Goal: Task Accomplishment & Management: Manage account settings

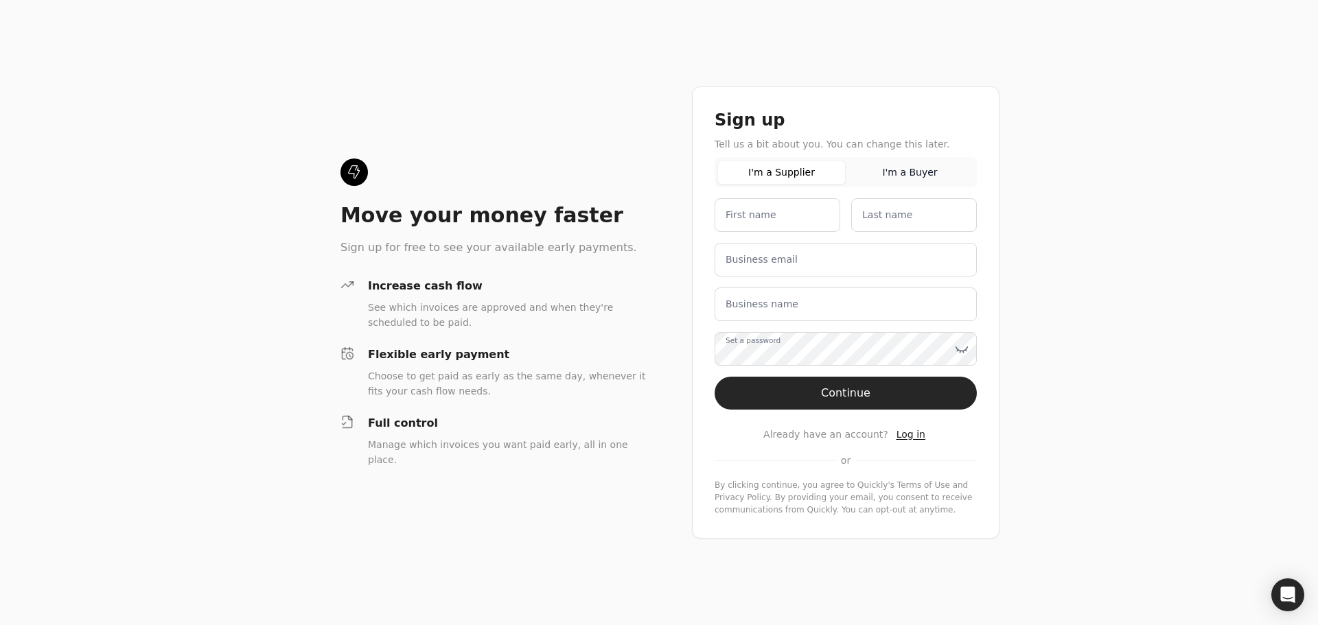
click at [909, 436] on span "Log in" at bounding box center [910, 434] width 29 height 11
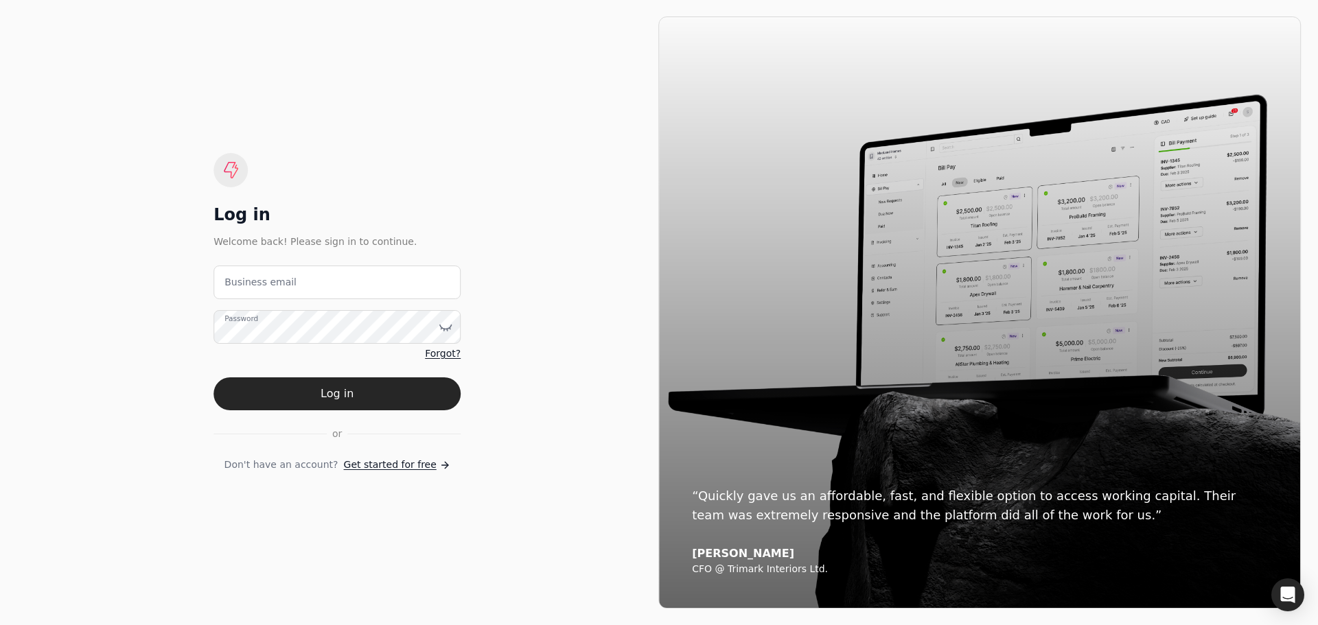
click at [270, 284] on label "Business email" at bounding box center [260, 282] width 72 height 14
click at [270, 284] on email "Business email" at bounding box center [336, 283] width 247 height 34
click at [325, 281] on email "Business email" at bounding box center [337, 283] width 247 height 34
click at [262, 283] on email "Business email" at bounding box center [337, 283] width 247 height 34
type email "[EMAIL_ADDRESS][DOMAIN_NAME]"
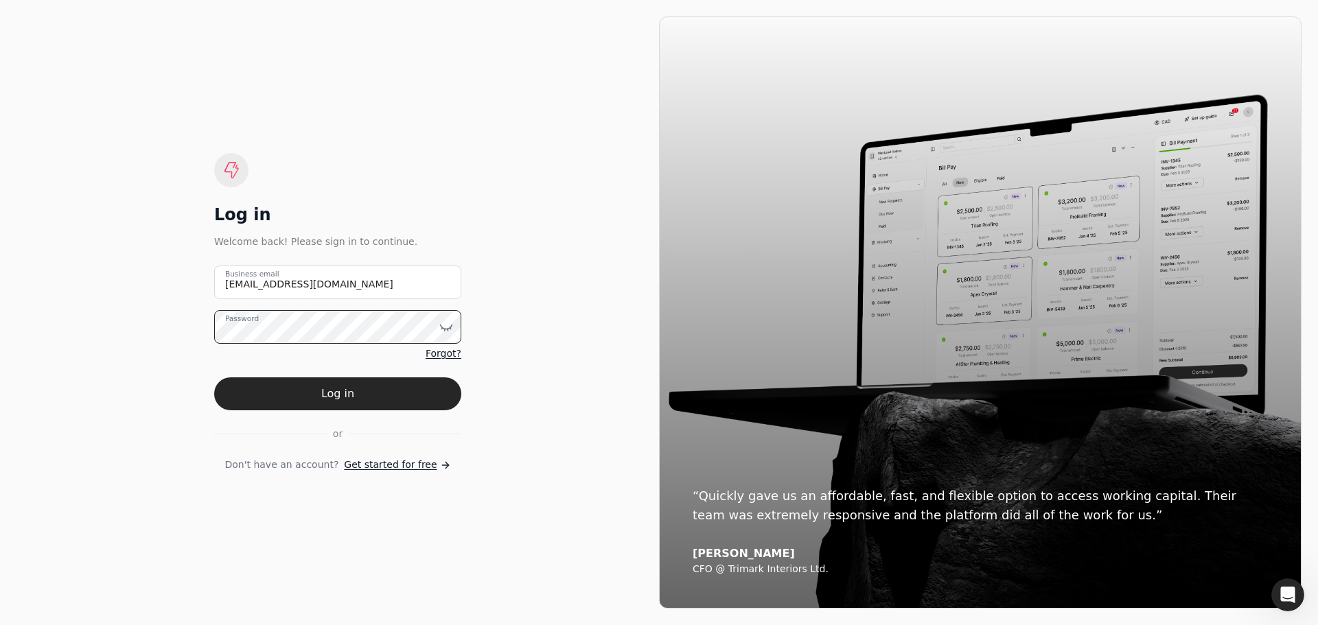
click at [214, 377] on button "Log in" at bounding box center [337, 393] width 247 height 33
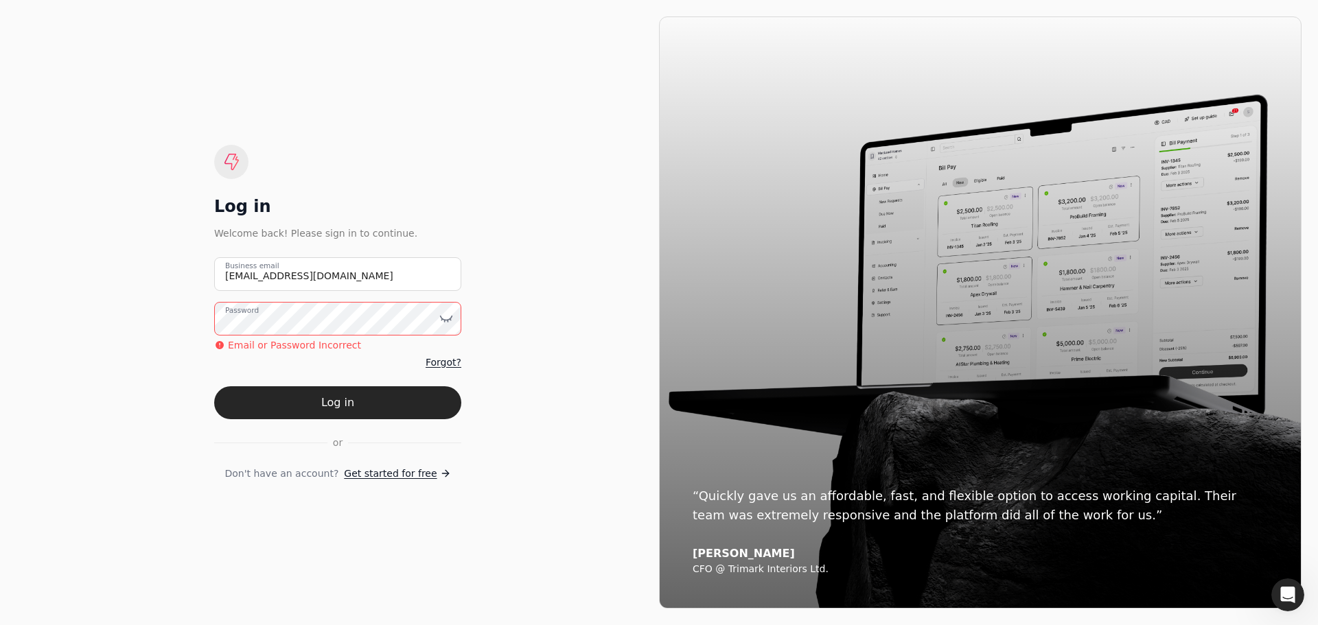
click at [449, 361] on span "Forgot?" at bounding box center [443, 362] width 36 height 14
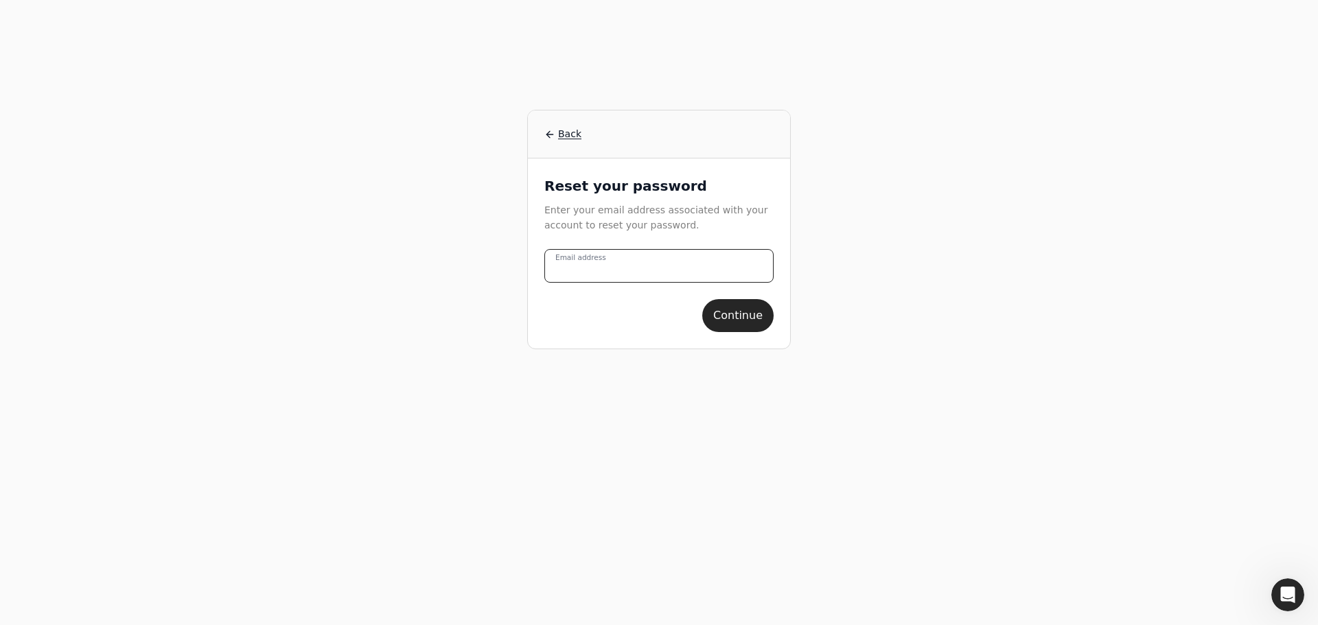
click at [660, 270] on address "Email address" at bounding box center [658, 266] width 229 height 34
type address "[EMAIL_ADDRESS][DOMAIN_NAME]"
click at [727, 312] on button "Continue" at bounding box center [737, 315] width 71 height 33
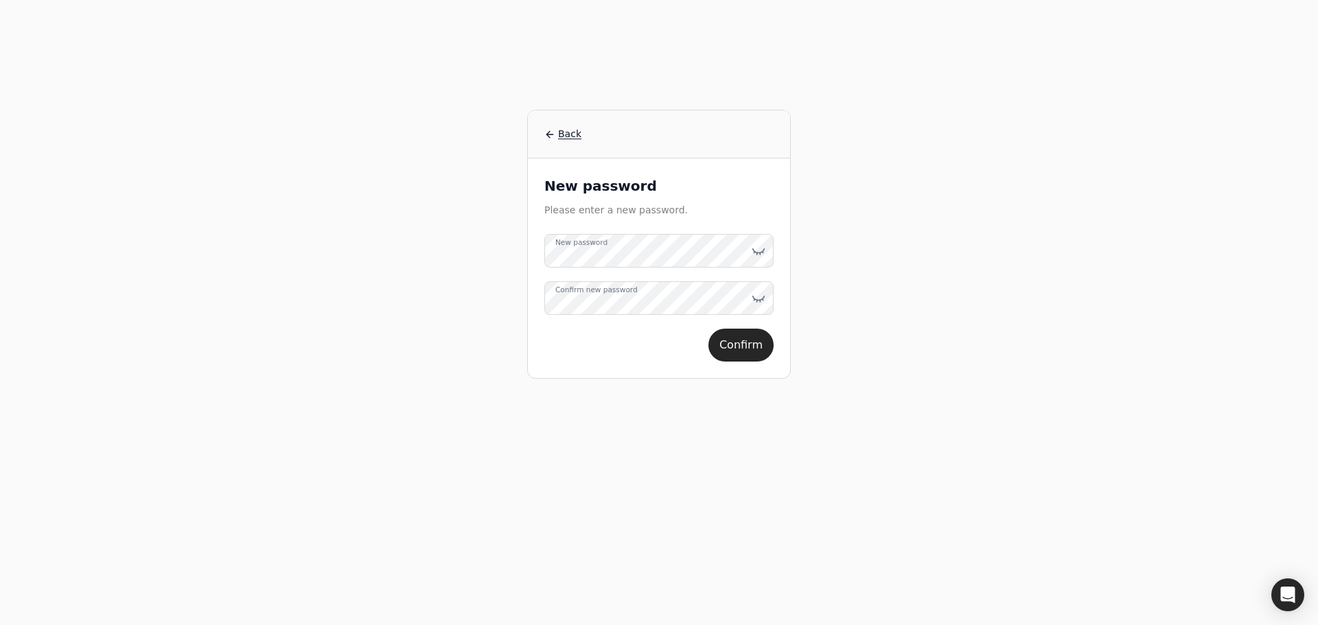
click at [578, 248] on label "New password" at bounding box center [581, 242] width 52 height 11
click at [740, 363] on button "Confirm" at bounding box center [740, 357] width 65 height 33
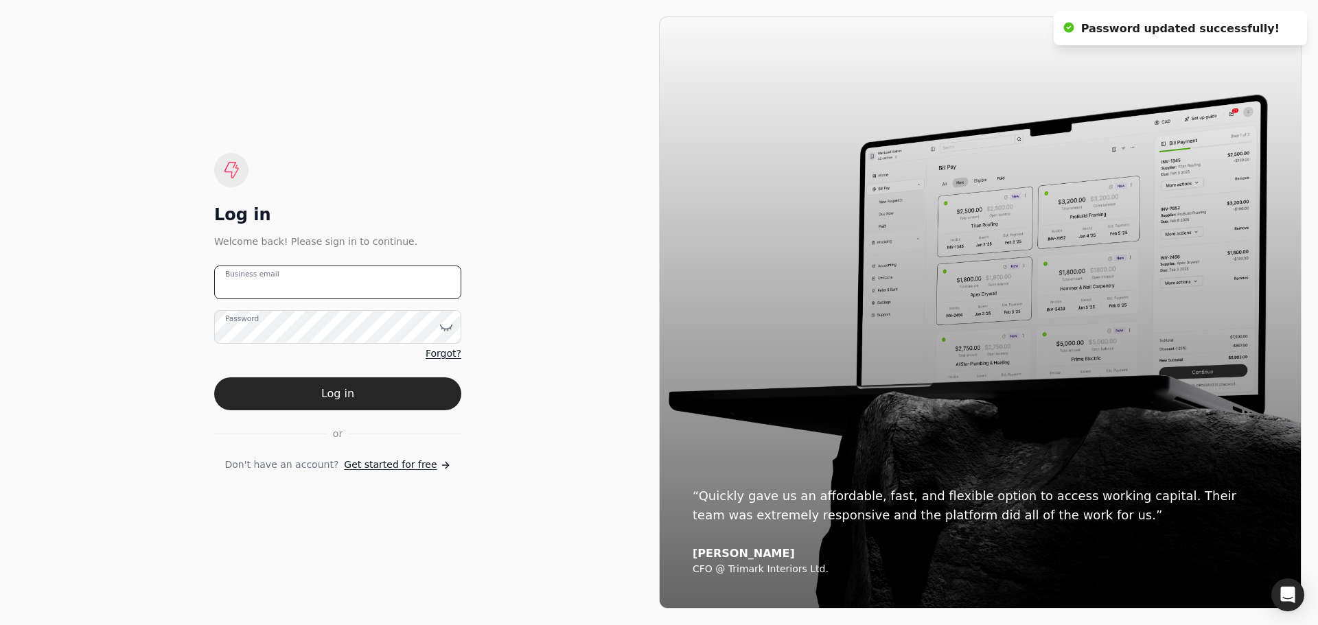
click at [406, 287] on email "Business email" at bounding box center [337, 283] width 247 height 34
type email "[EMAIL_ADDRESS][DOMAIN_NAME]"
click at [214, 377] on button "Log in" at bounding box center [337, 393] width 247 height 33
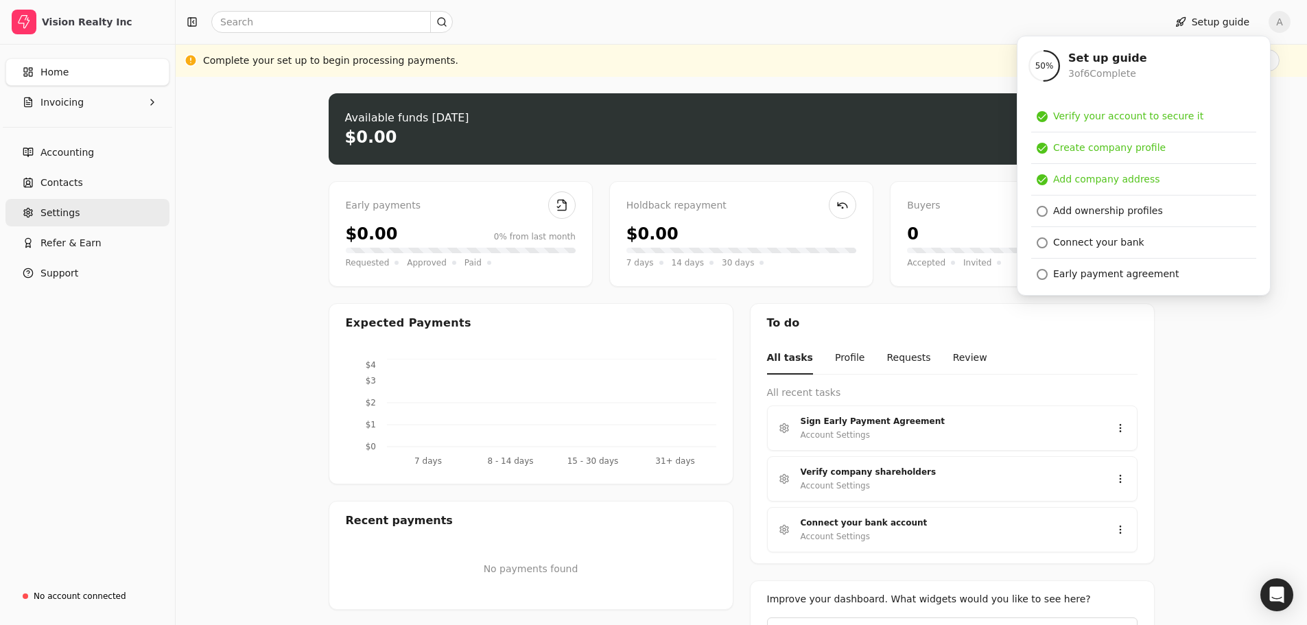
click at [60, 208] on span "Settings" at bounding box center [59, 213] width 39 height 14
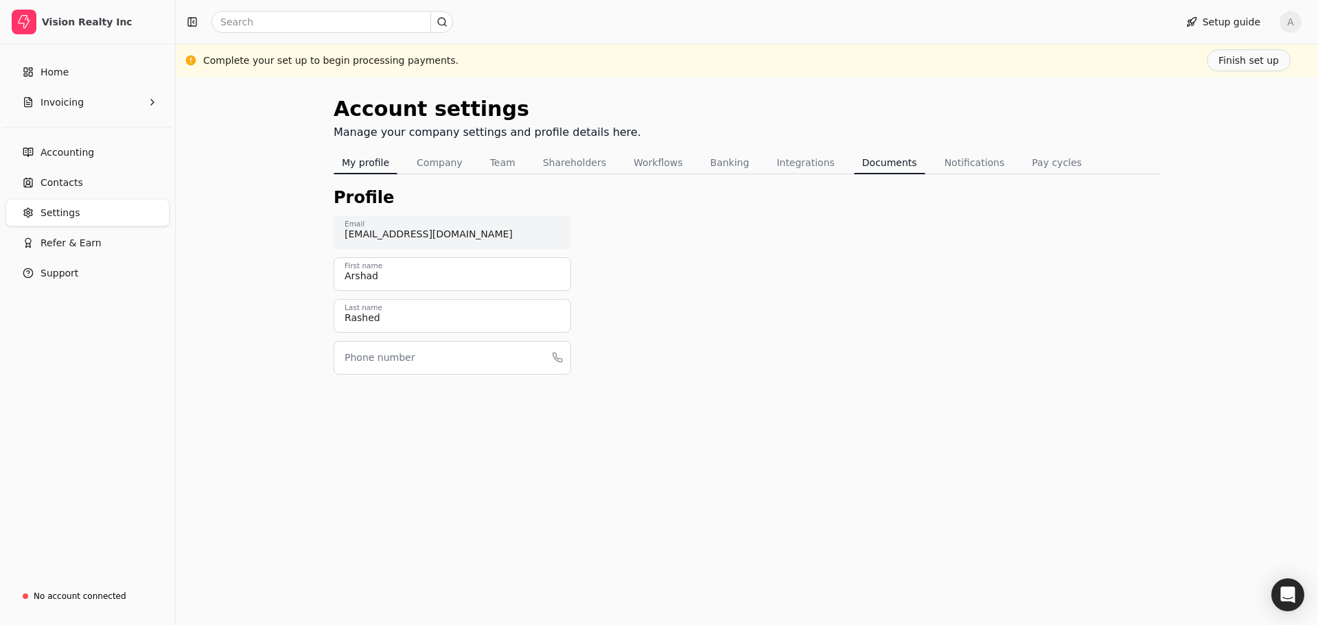
click at [869, 165] on button "Documents" at bounding box center [889, 163] width 71 height 22
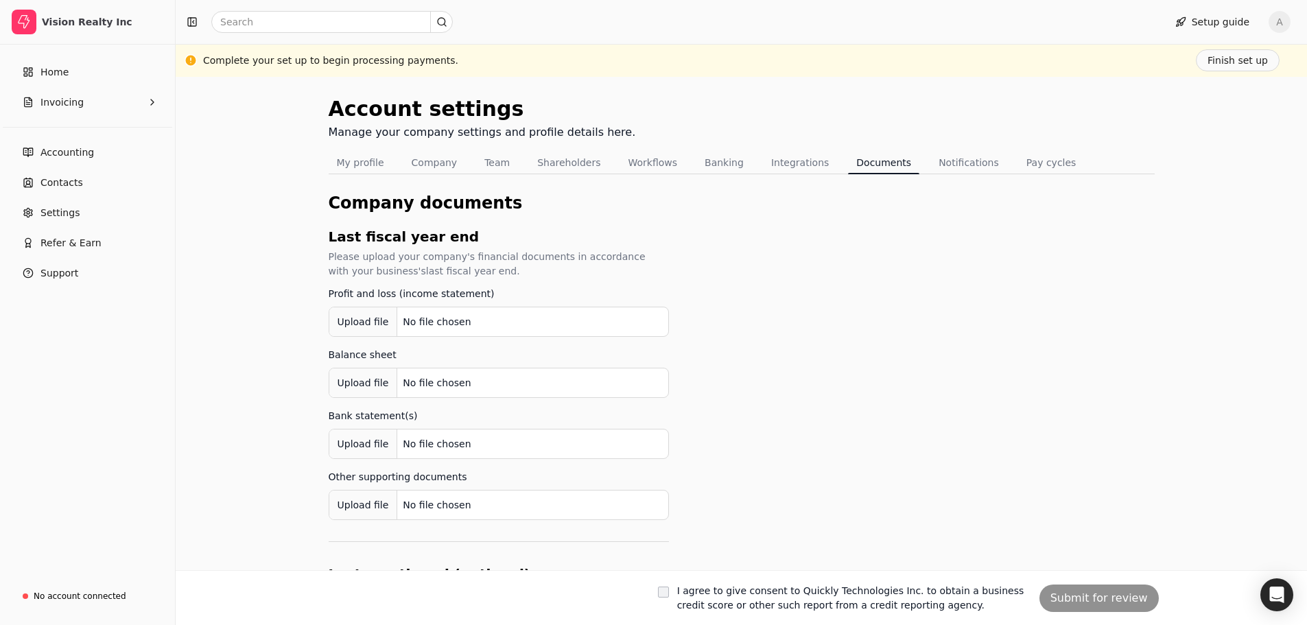
click at [364, 323] on div "Upload file" at bounding box center [363, 322] width 69 height 31
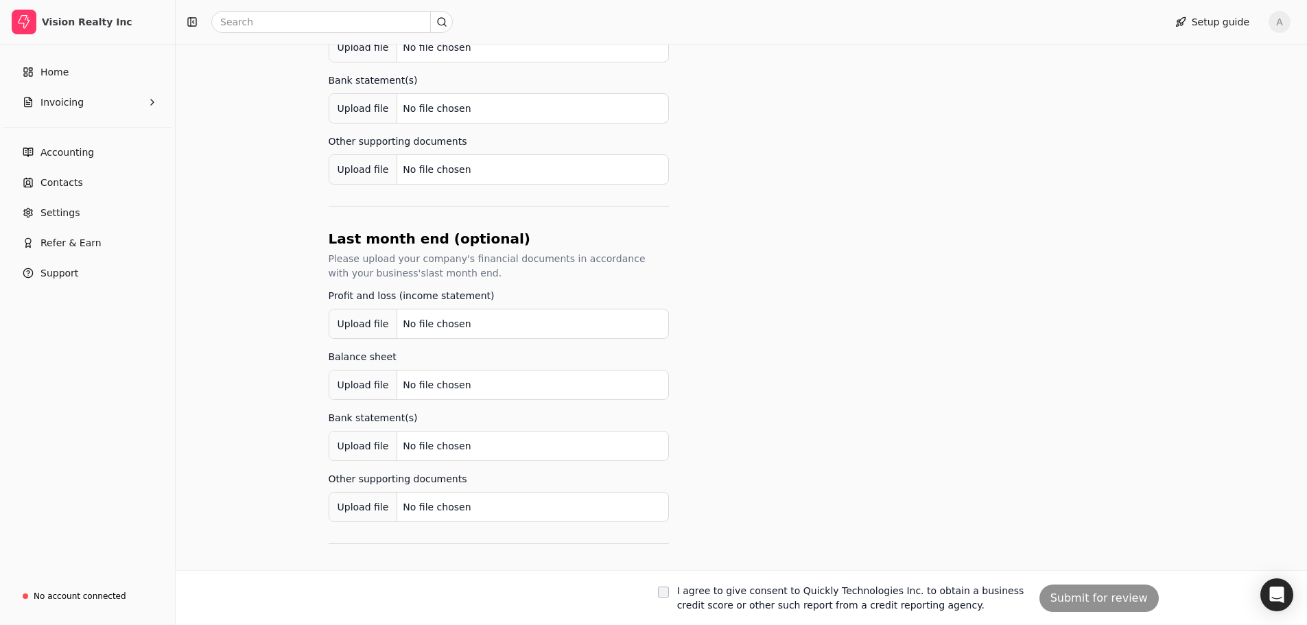
scroll to position [141, 0]
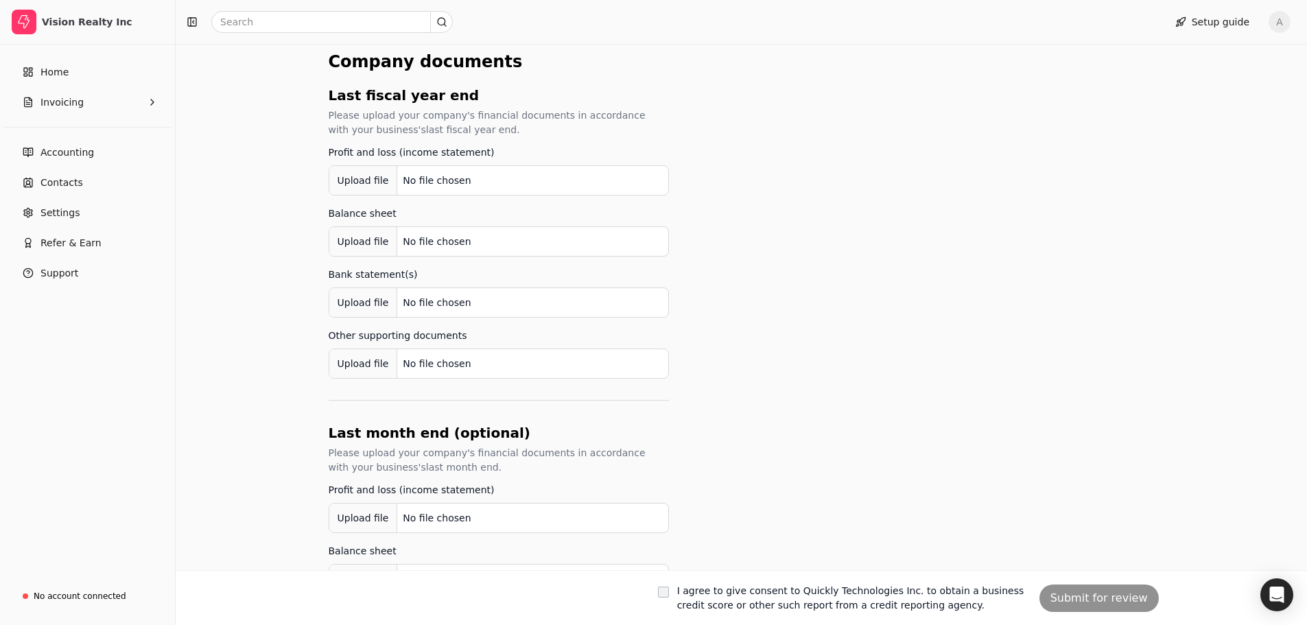
click at [349, 362] on div "Upload file" at bounding box center [363, 364] width 69 height 31
click at [363, 366] on div "Upload file" at bounding box center [363, 364] width 69 height 31
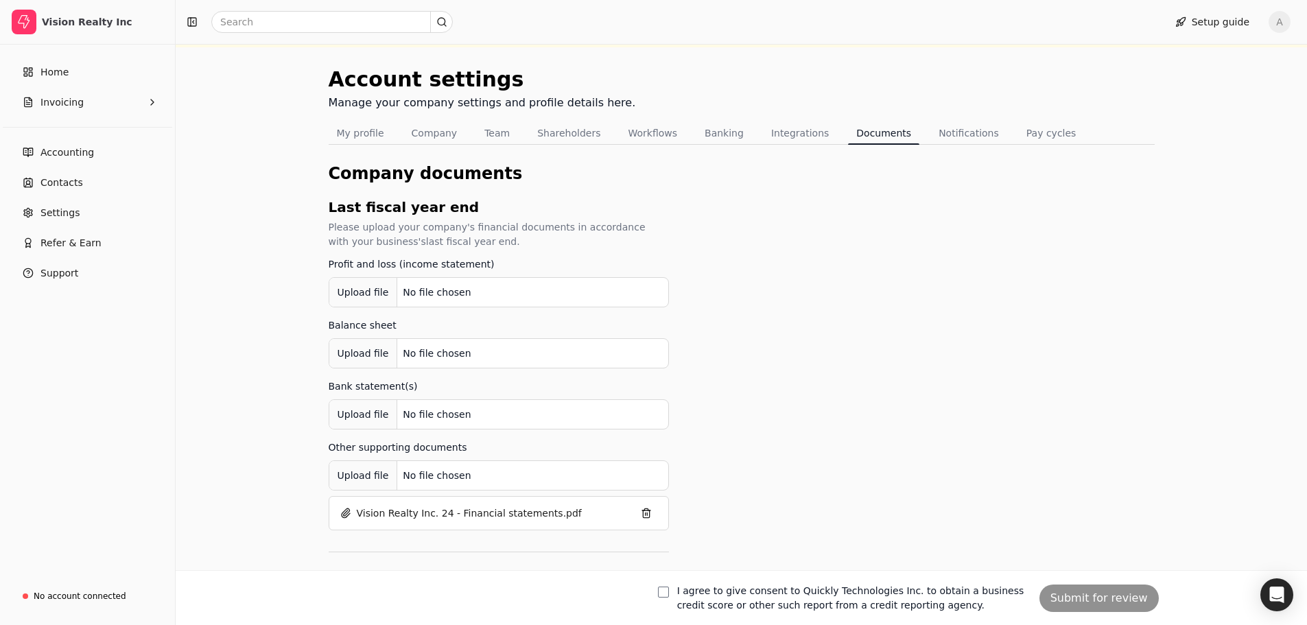
scroll to position [0, 0]
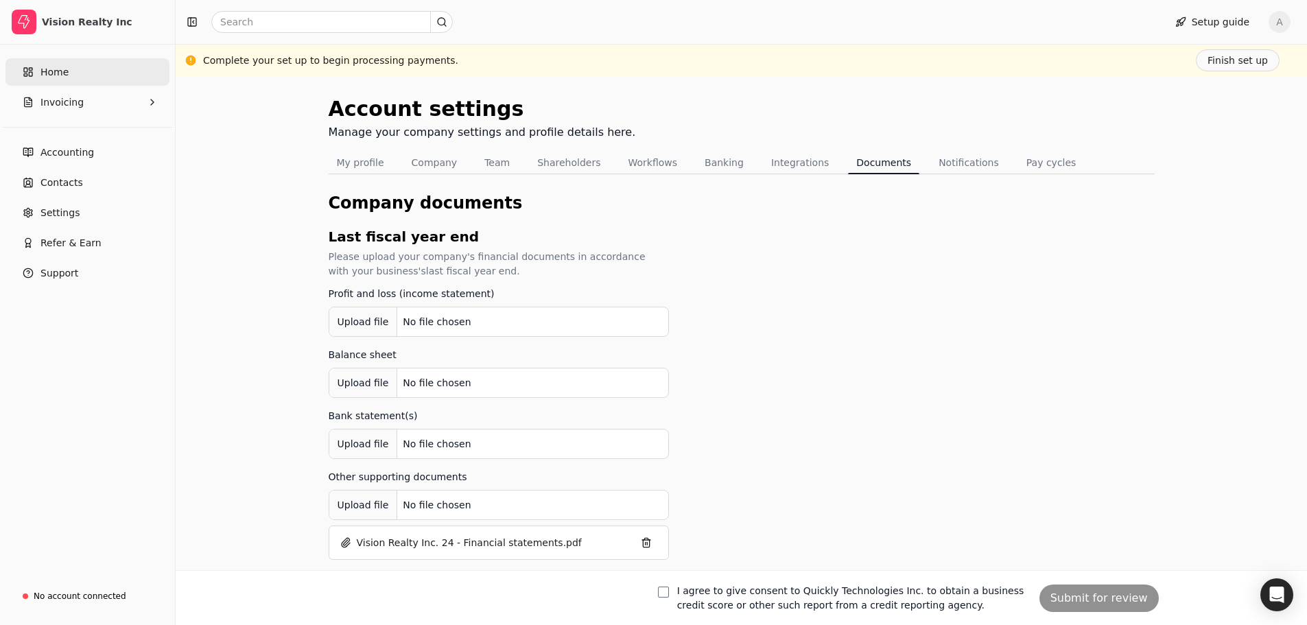
click at [91, 69] on link "Home" at bounding box center [87, 71] width 164 height 27
